Goal: Task Accomplishment & Management: Complete application form

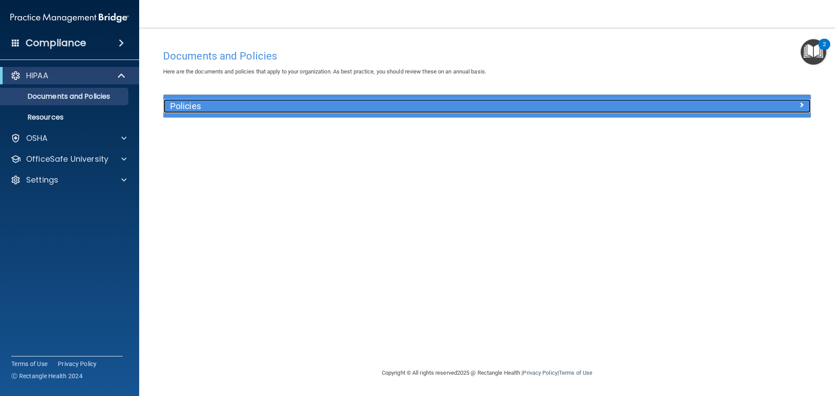
click at [213, 109] on h5 "Policies" at bounding box center [406, 106] width 472 height 10
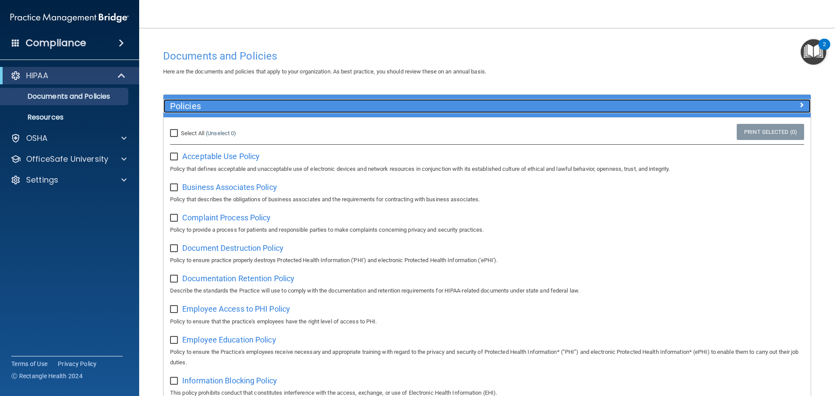
scroll to position [43, 0]
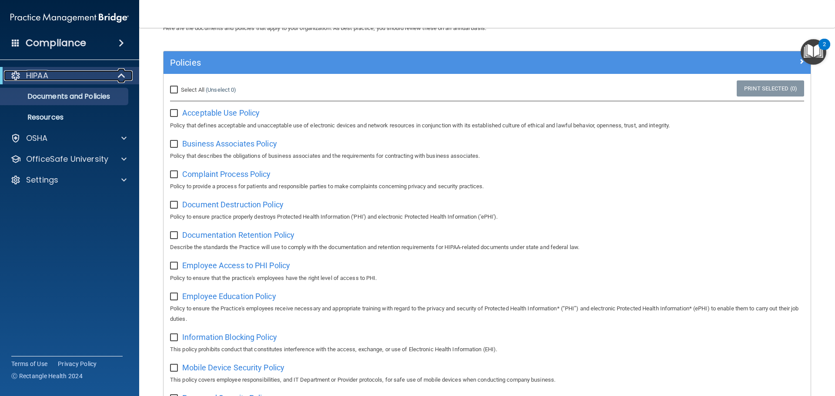
click at [123, 80] on span at bounding box center [122, 75] width 7 height 10
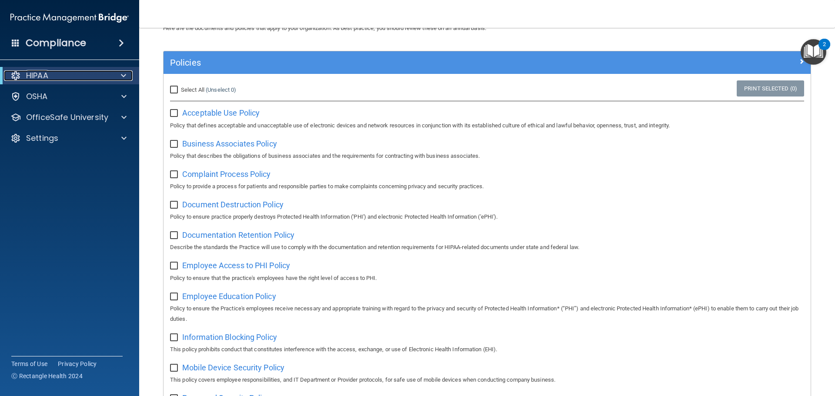
click at [123, 80] on span at bounding box center [123, 75] width 5 height 10
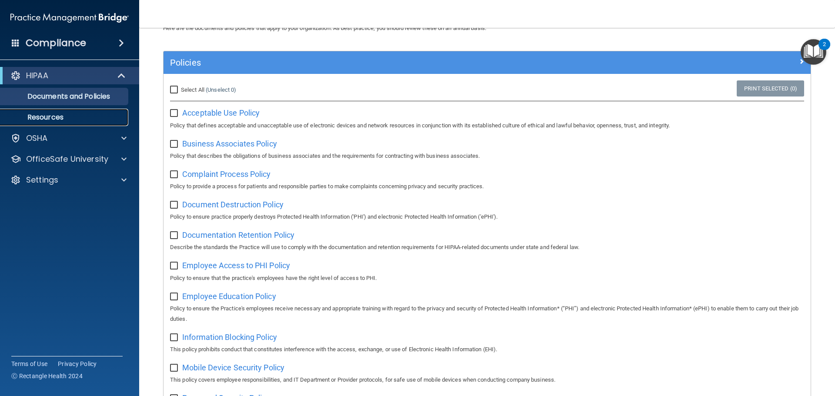
click at [67, 117] on p "Resources" at bounding box center [65, 117] width 119 height 9
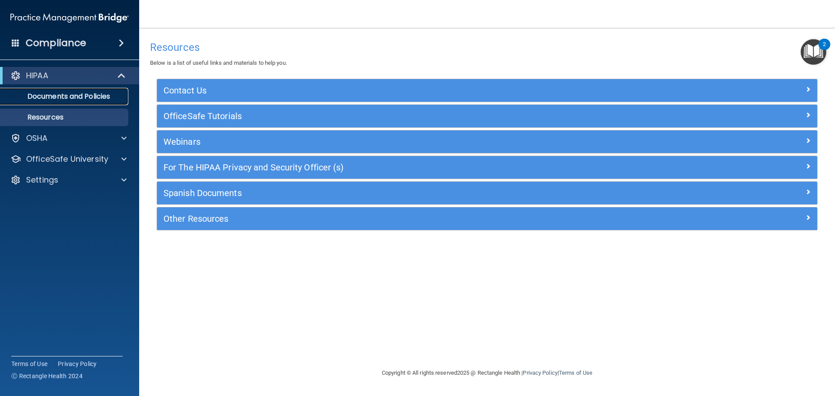
click at [62, 99] on p "Documents and Policies" at bounding box center [65, 96] width 119 height 9
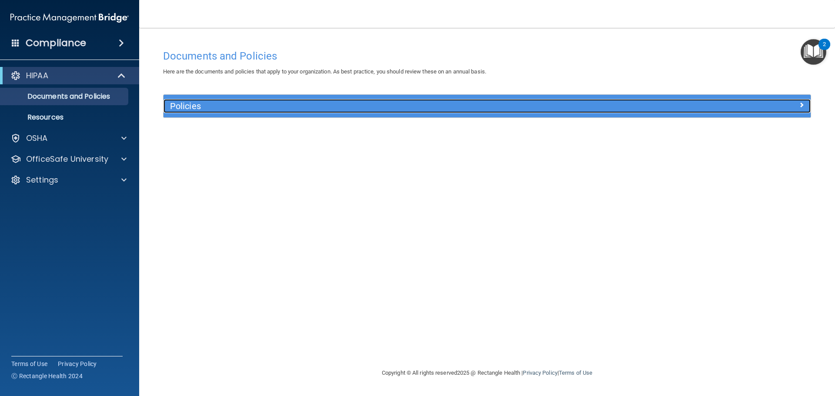
click at [675, 108] on div at bounding box center [730, 104] width 162 height 10
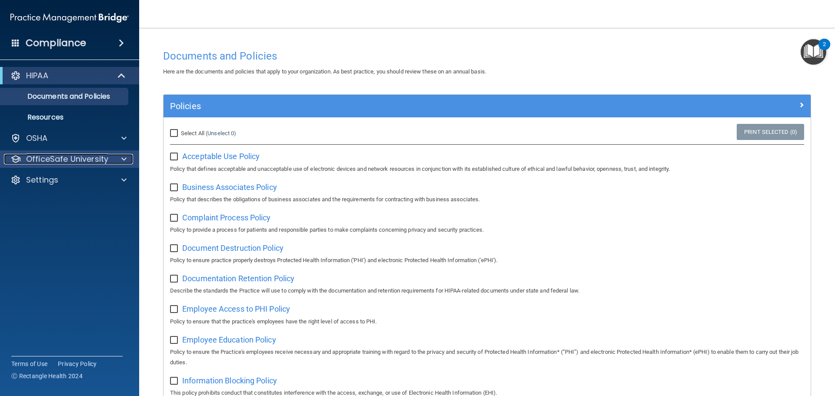
click at [119, 161] on div at bounding box center [123, 159] width 22 height 10
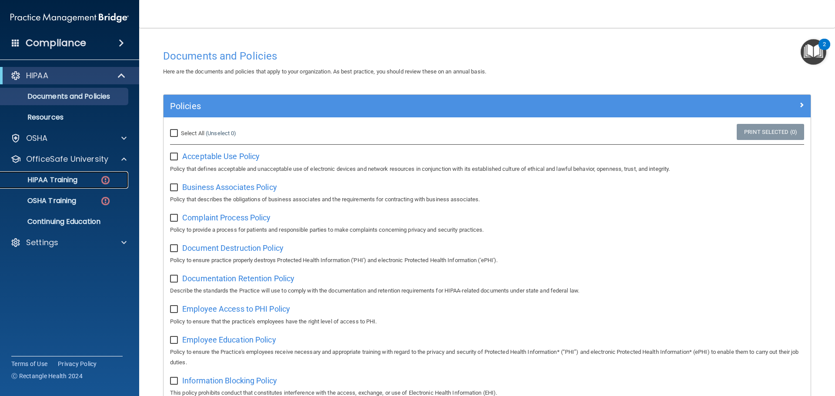
click at [73, 180] on p "HIPAA Training" at bounding box center [42, 180] width 72 height 9
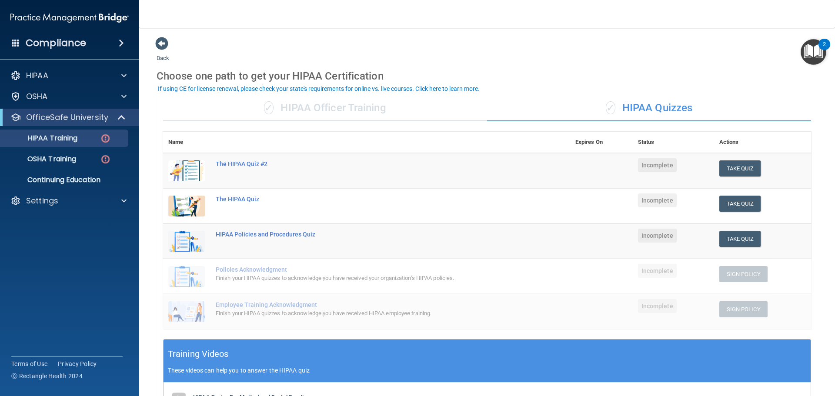
click at [330, 117] on div "✓ HIPAA Officer Training" at bounding box center [325, 108] width 324 height 26
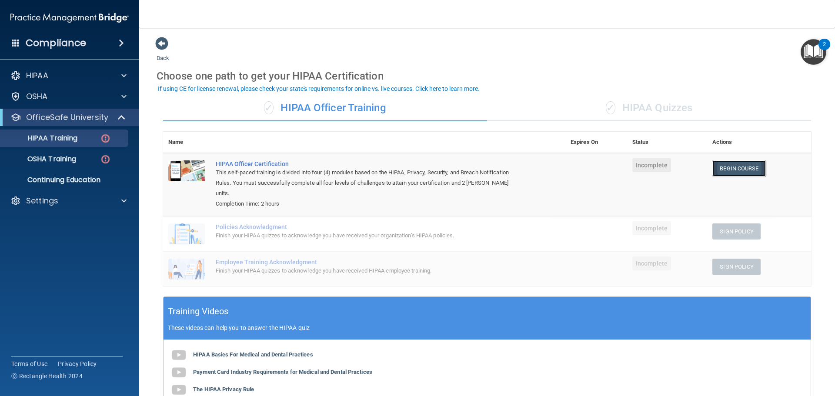
click at [732, 170] on link "Begin Course" at bounding box center [738, 168] width 53 height 16
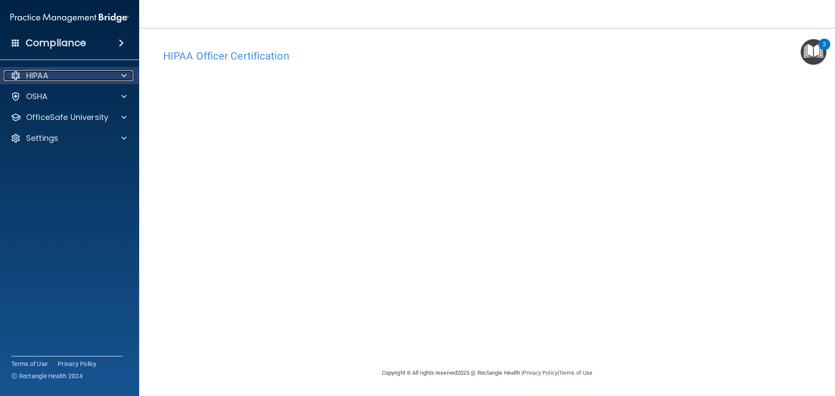
click at [123, 77] on span at bounding box center [123, 75] width 5 height 10
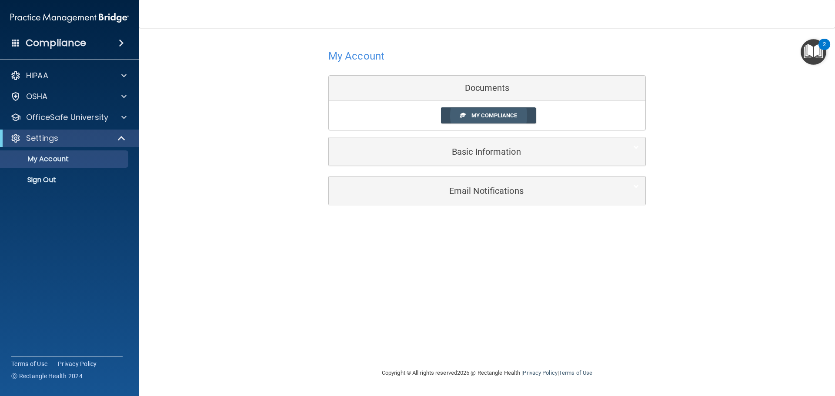
click at [512, 113] on span "My Compliance" at bounding box center [494, 115] width 46 height 7
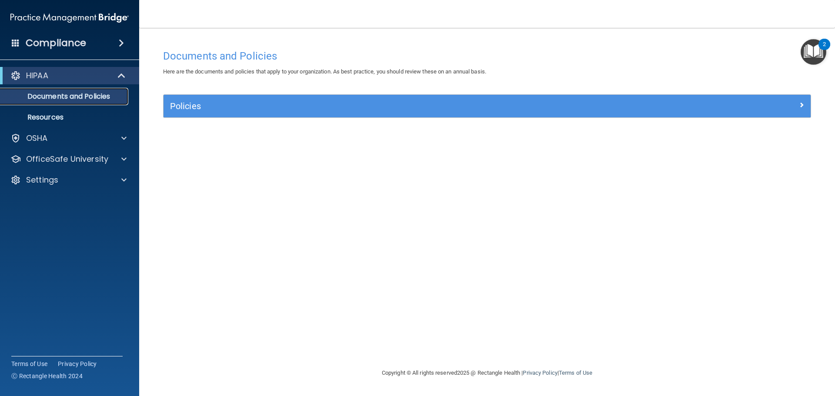
click at [102, 96] on p "Documents and Policies" at bounding box center [65, 96] width 119 height 9
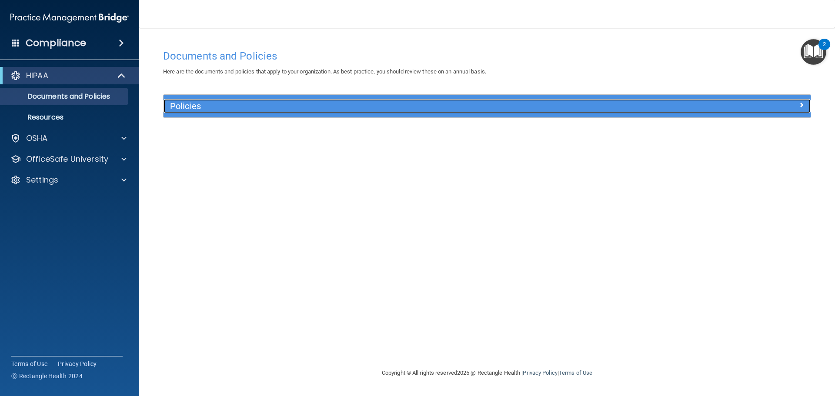
click at [285, 105] on h5 "Policies" at bounding box center [406, 106] width 472 height 10
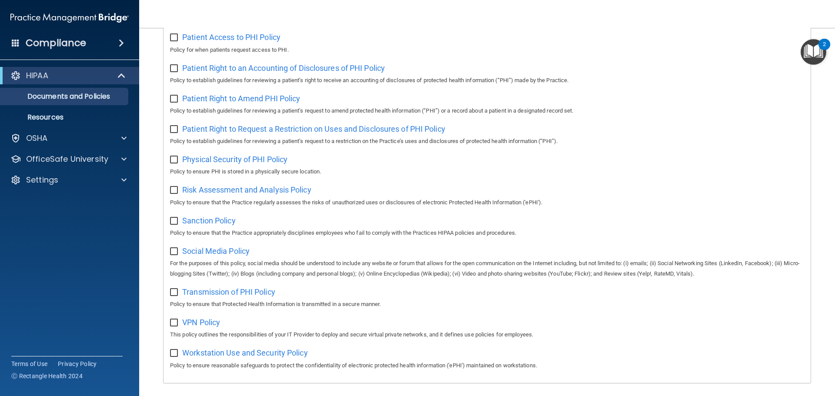
scroll to position [476, 0]
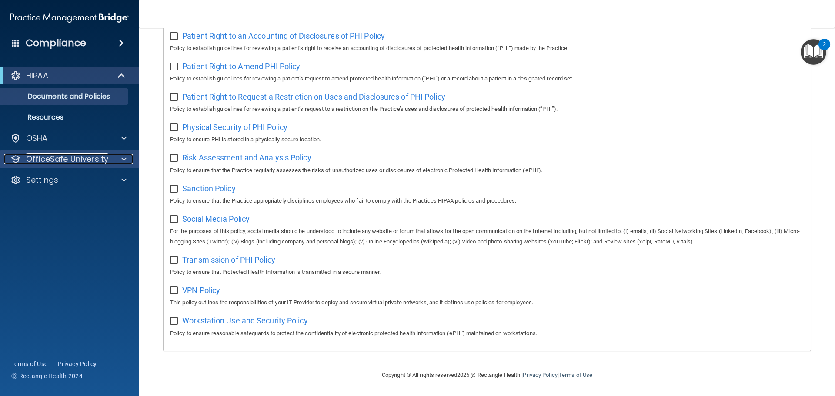
click at [80, 160] on p "OfficeSafe University" at bounding box center [67, 159] width 82 height 10
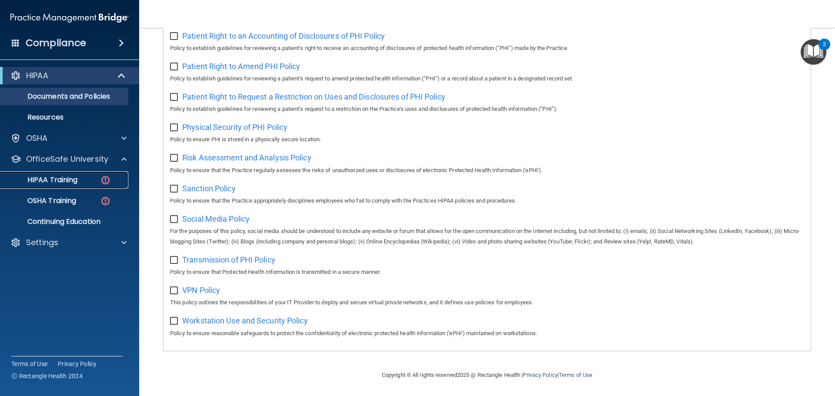
click at [90, 178] on div "HIPAA Training" at bounding box center [65, 180] width 119 height 9
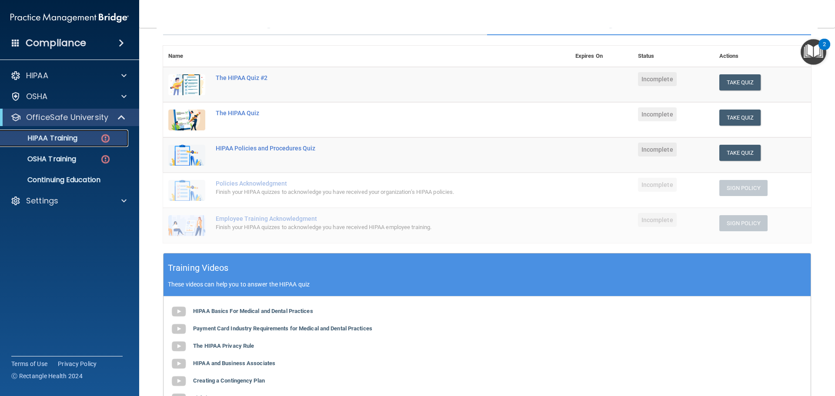
scroll to position [39, 0]
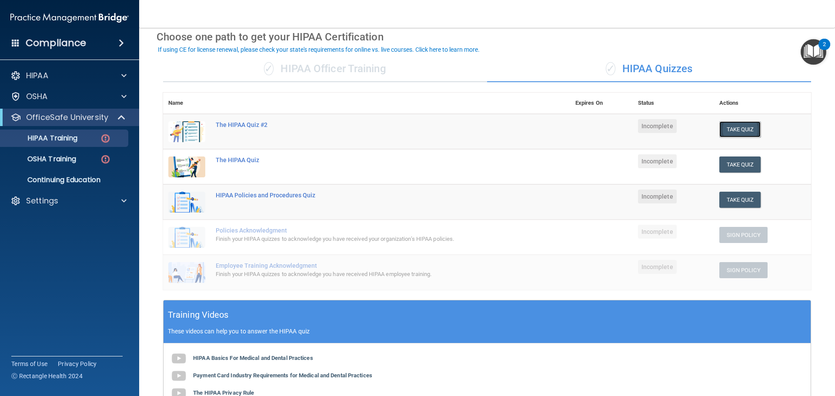
click at [732, 132] on button "Take Quiz" at bounding box center [740, 129] width 42 height 16
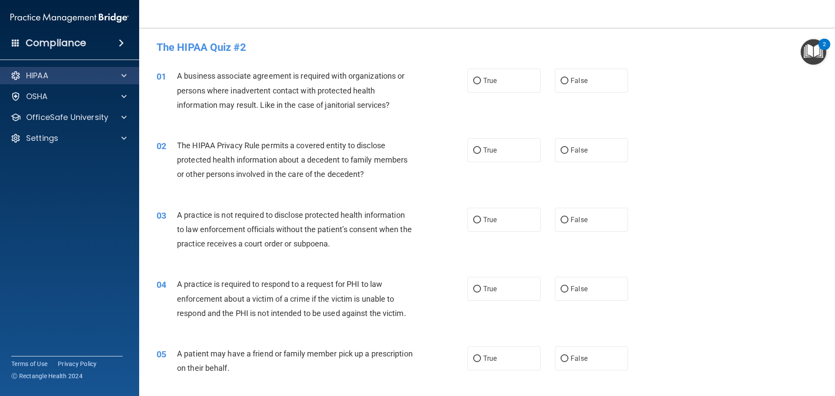
click at [80, 81] on div "HIPAA" at bounding box center [70, 75] width 140 height 17
click at [118, 75] on div at bounding box center [123, 75] width 22 height 10
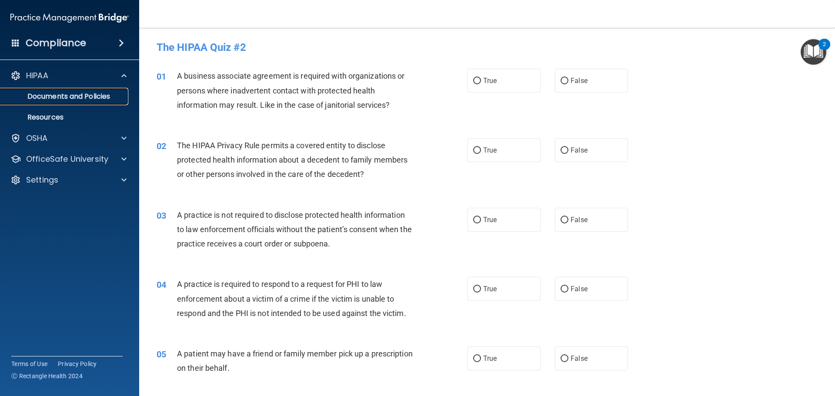
click at [110, 92] on p "Documents and Policies" at bounding box center [65, 96] width 119 height 9
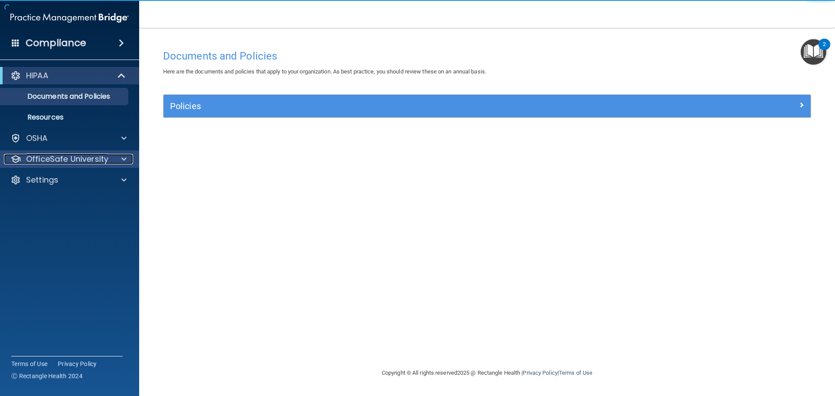
click at [77, 163] on p "OfficeSafe University" at bounding box center [67, 159] width 82 height 10
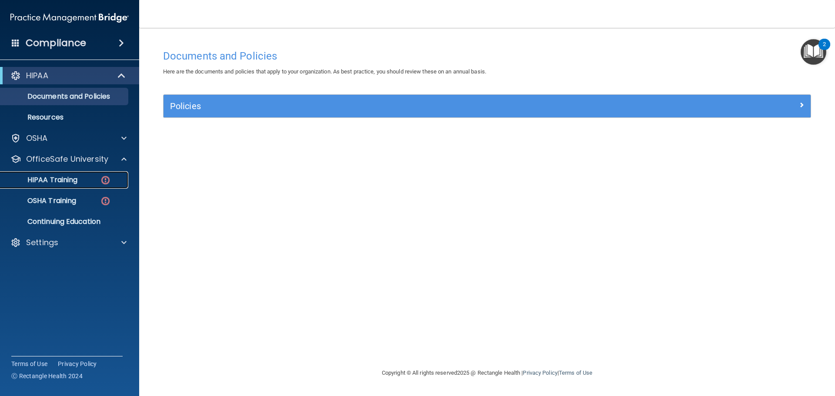
click at [106, 182] on img at bounding box center [105, 180] width 11 height 11
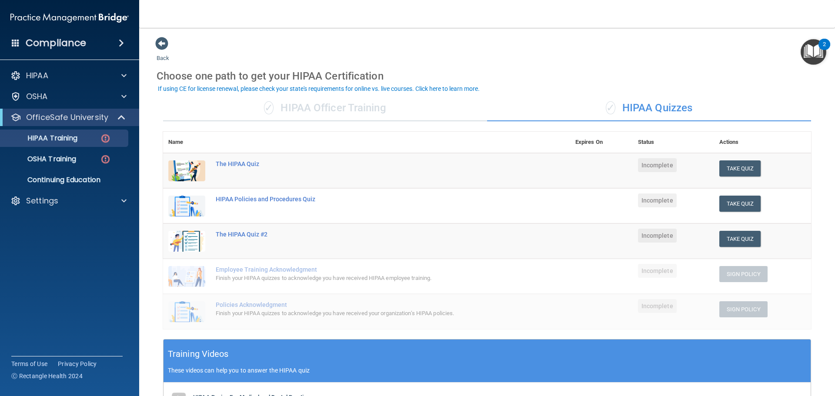
click at [283, 112] on div "✓ HIPAA Officer Training" at bounding box center [325, 108] width 324 height 26
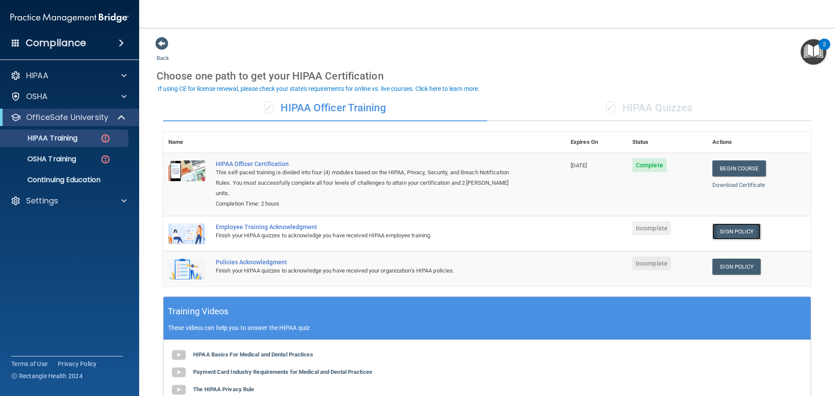
click at [740, 225] on link "Sign Policy" at bounding box center [736, 231] width 48 height 16
click at [740, 259] on link "Sign Policy" at bounding box center [736, 267] width 48 height 16
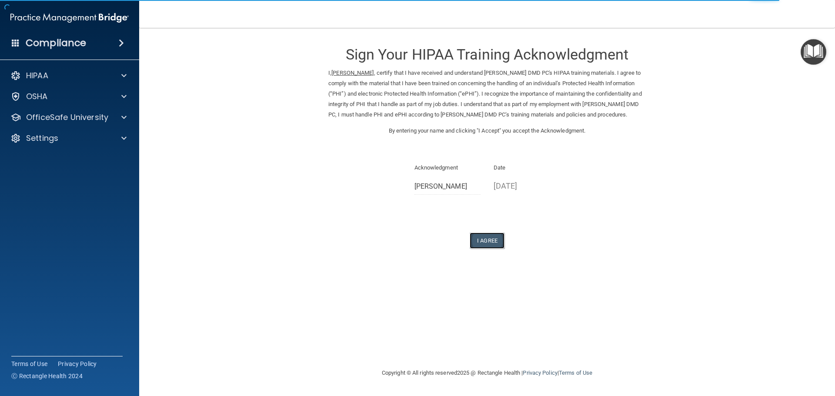
click at [486, 246] on button "I Agree" at bounding box center [486, 241] width 35 height 16
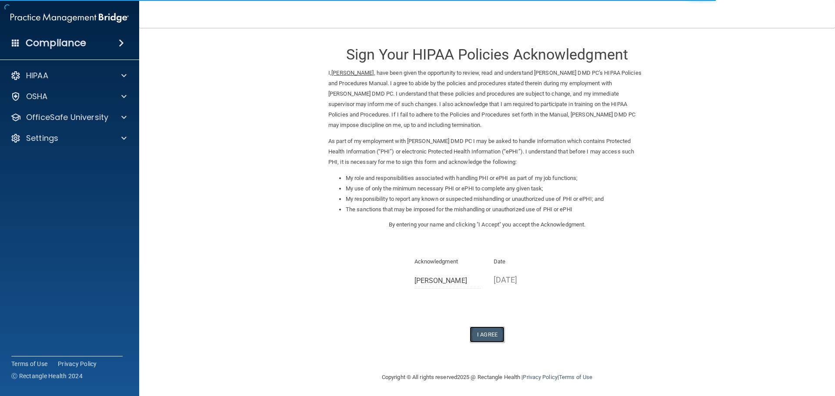
click at [490, 332] on button "I Agree" at bounding box center [486, 334] width 35 height 16
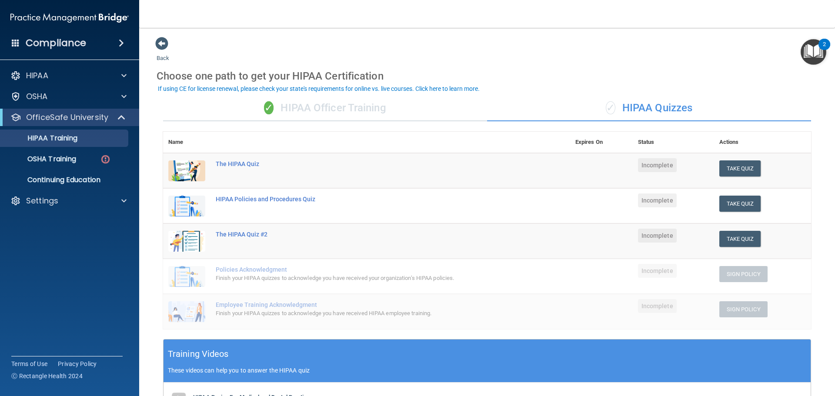
click at [301, 110] on div "✓ HIPAA Officer Training" at bounding box center [325, 108] width 324 height 26
